Goal: Find specific page/section: Find specific page/section

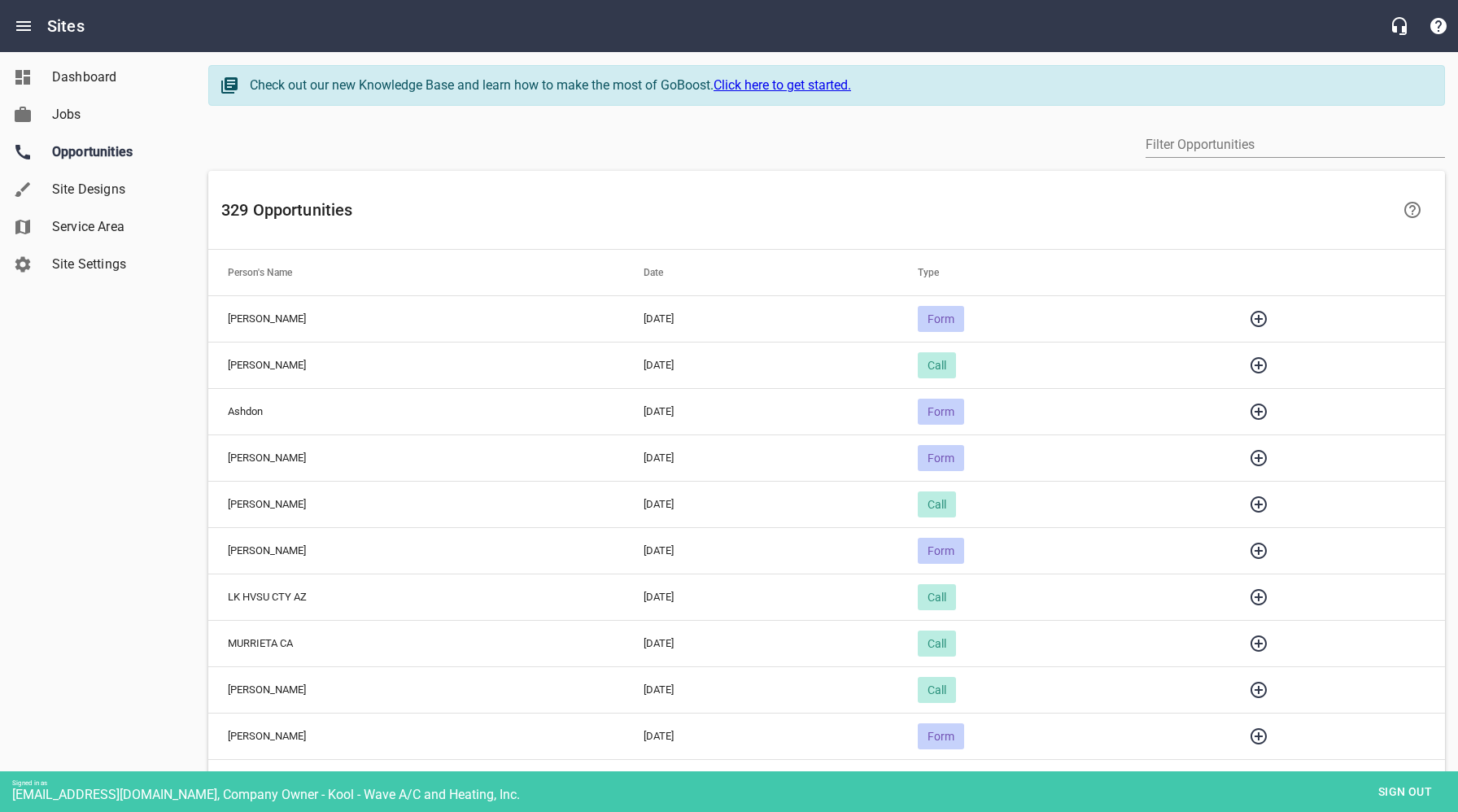
click at [1267, 411] on icon "button" at bounding box center [1259, 412] width 16 height 16
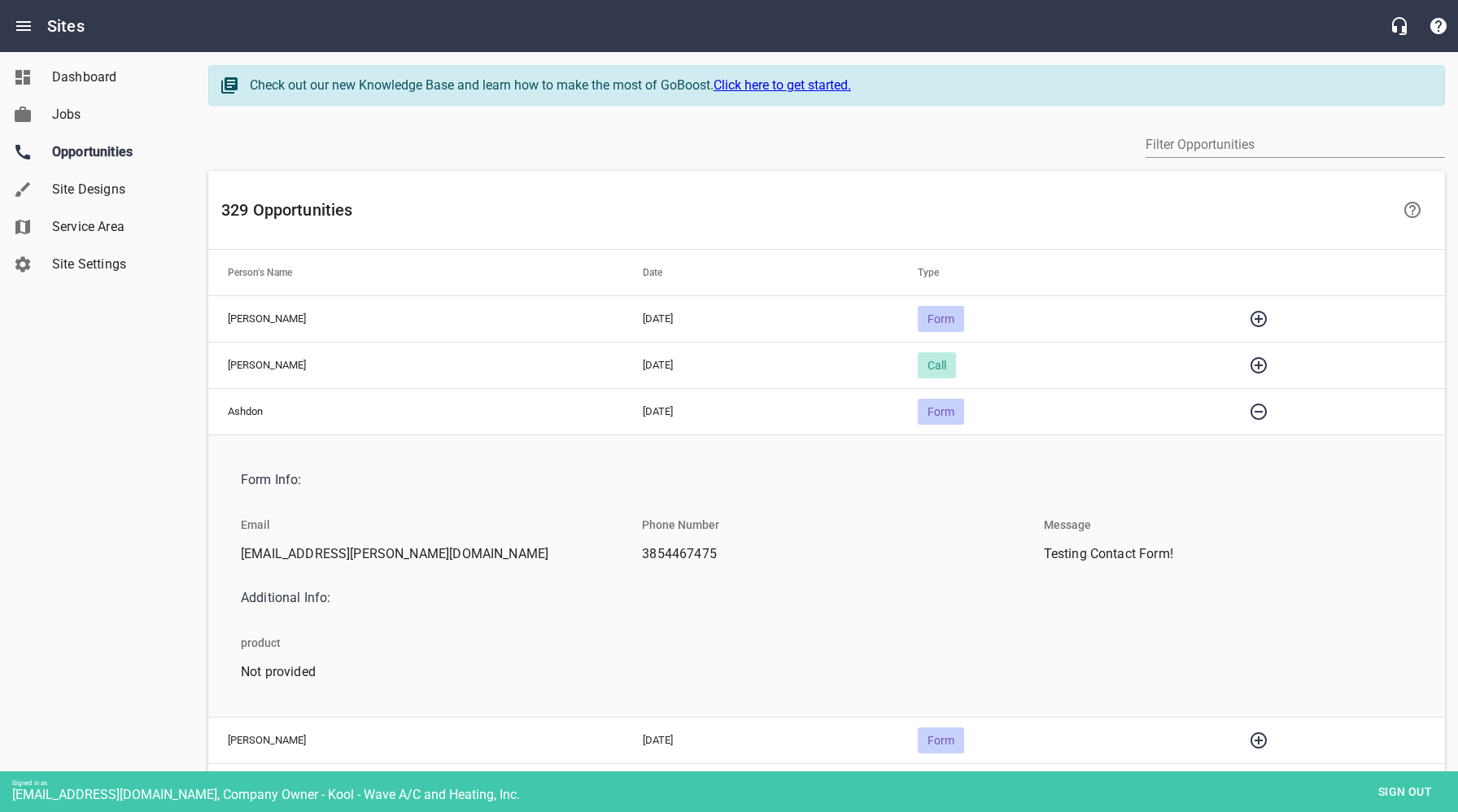
click at [1267, 411] on icon "button" at bounding box center [1259, 412] width 16 height 16
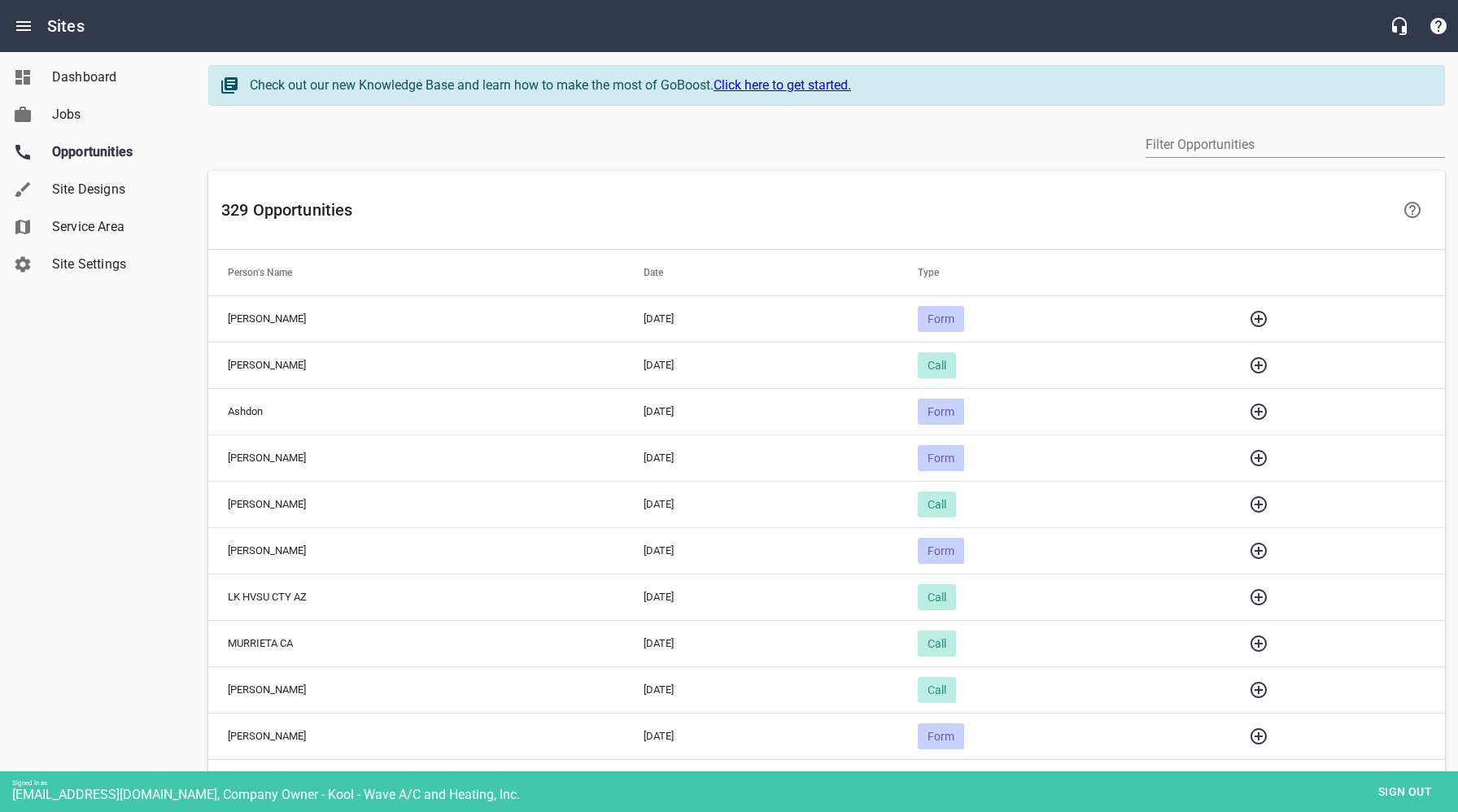
click at [1269, 366] on icon "button" at bounding box center [1259, 366] width 20 height 20
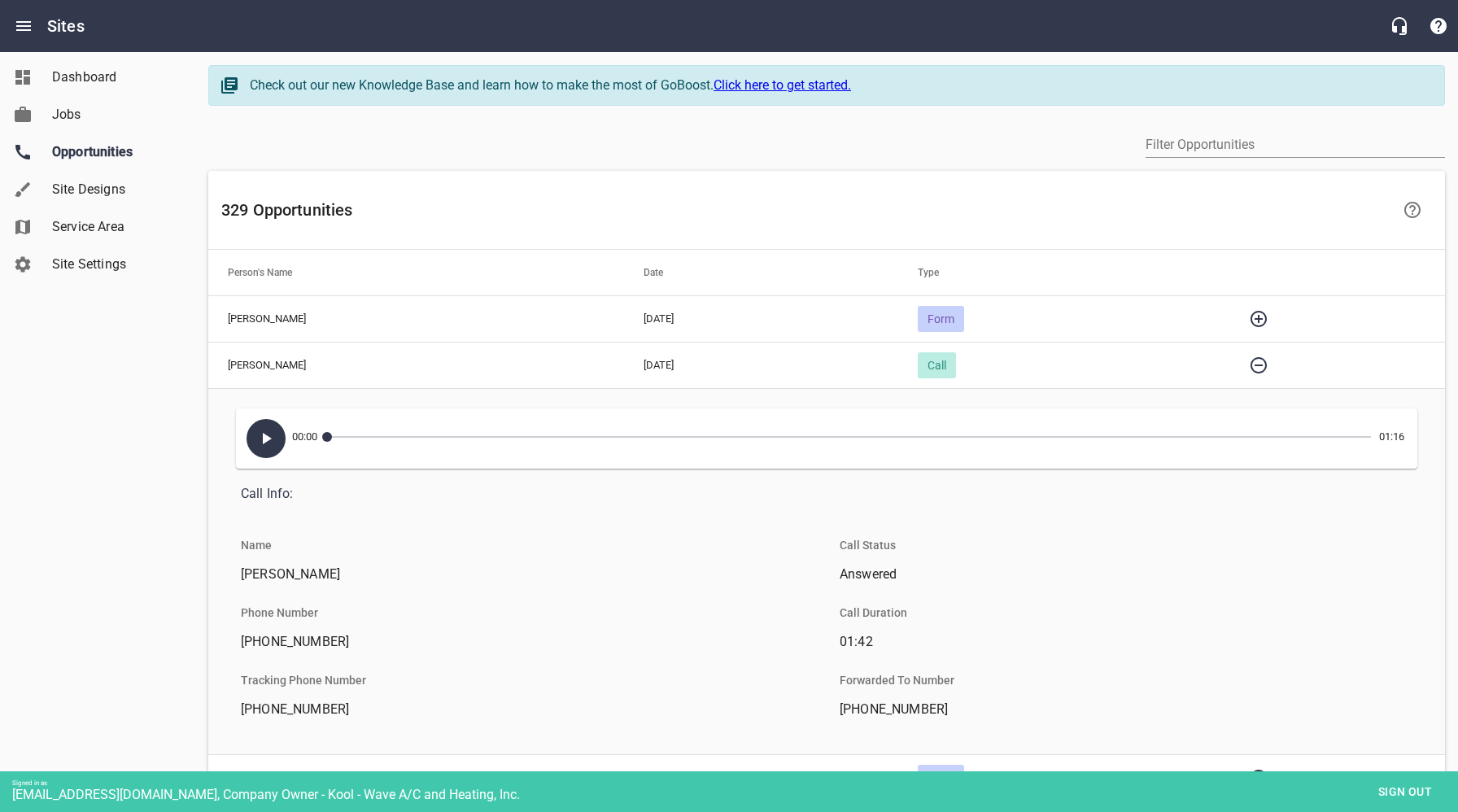
click at [264, 444] on icon "button" at bounding box center [266, 439] width 20 height 20
drag, startPoint x: 264, startPoint y: 444, endPoint x: 287, endPoint y: 440, distance: 23.3
click at [264, 444] on icon "button" at bounding box center [266, 439] width 20 height 20
click at [1269, 316] on icon "button" at bounding box center [1259, 319] width 20 height 20
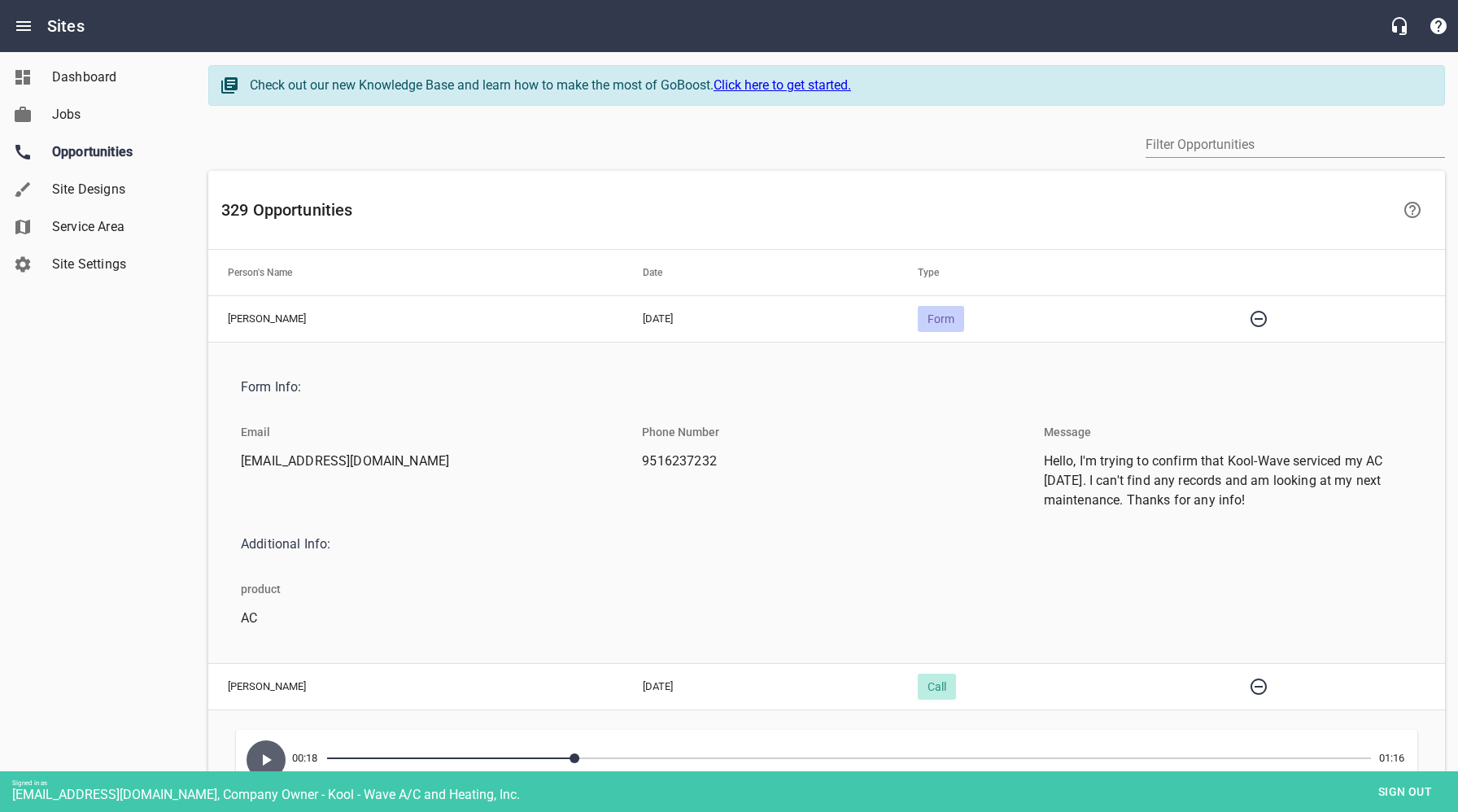
click at [1376, 791] on span "Sign out" at bounding box center [1405, 791] width 68 height 20
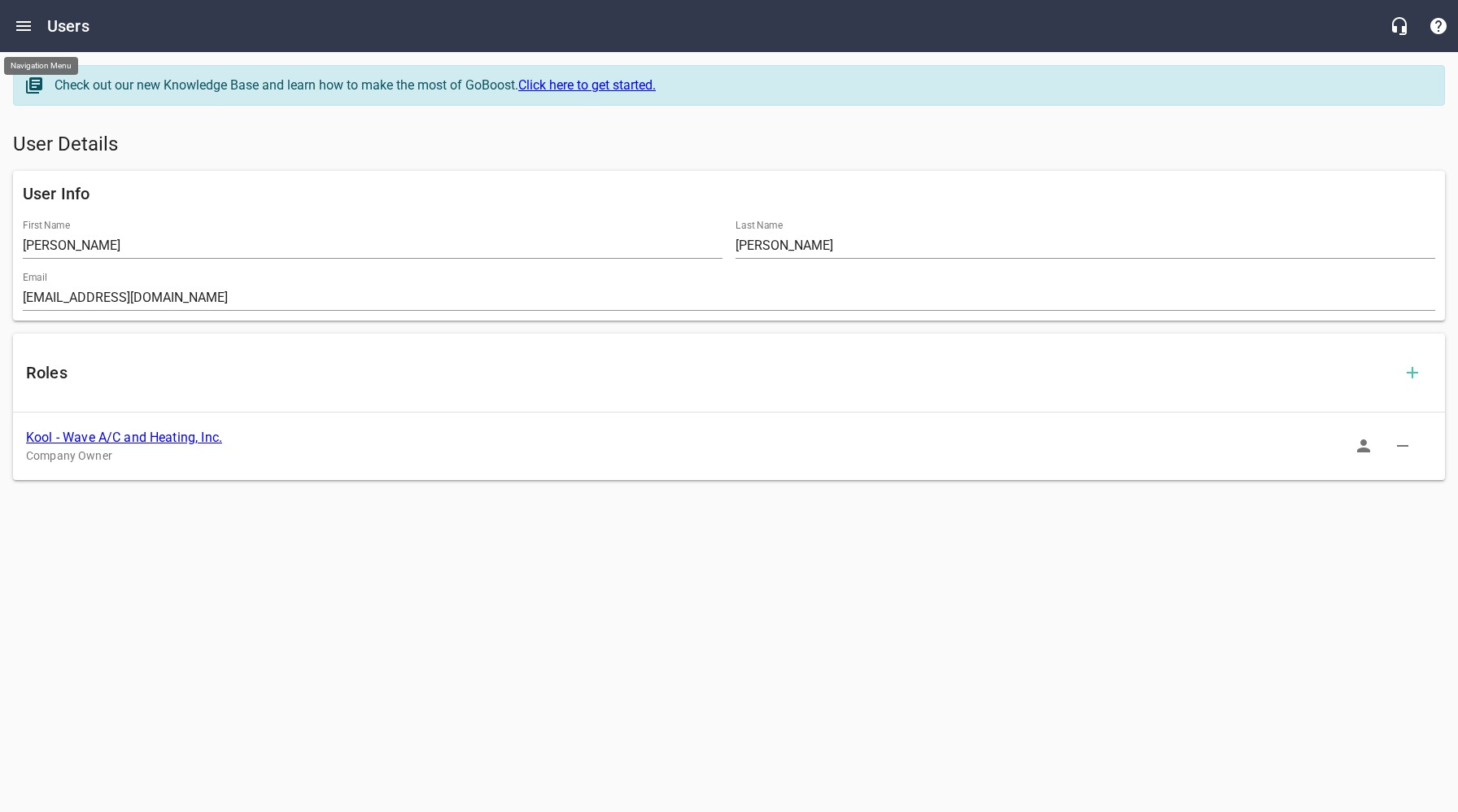
click at [14, 20] on icon "Open drawer" at bounding box center [24, 26] width 20 height 20
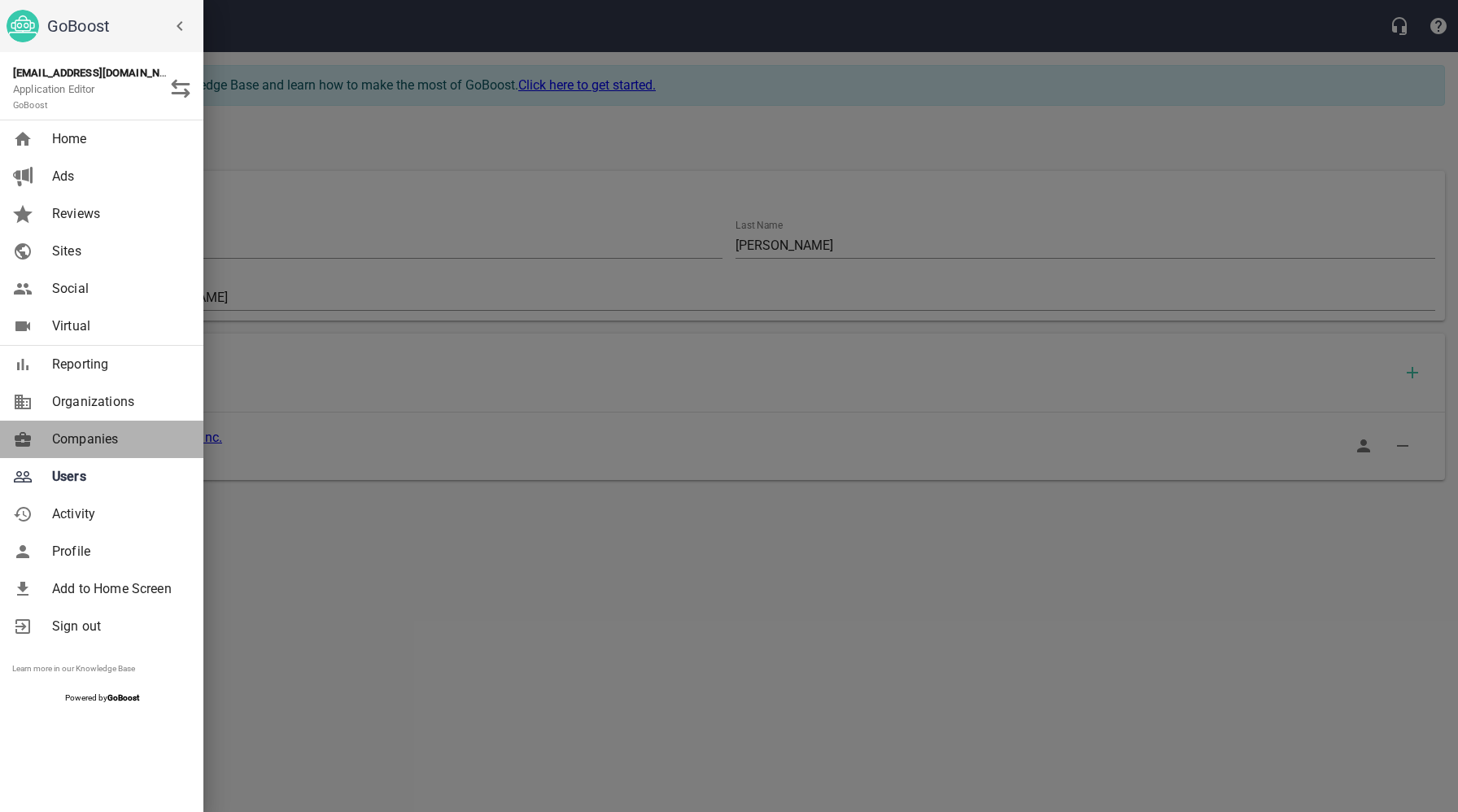
click at [89, 438] on span "Companies" at bounding box center [119, 439] width 132 height 20
